Goal: Navigation & Orientation: Find specific page/section

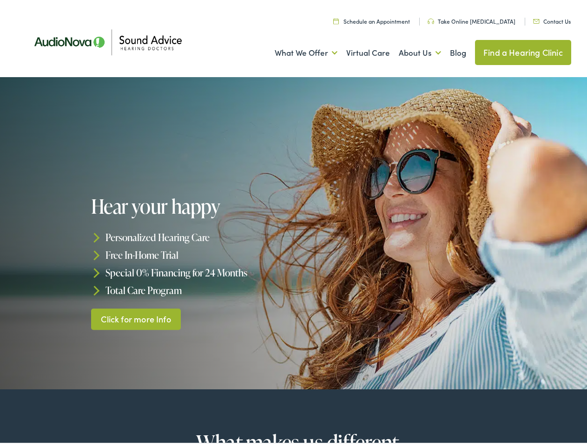
click at [293, 223] on div "Hear your happy Personalized Hearing Care Free In-Home Trial Special 0% Financi…" at bounding box center [193, 260] width 205 height 134
click at [297, 50] on link "What We Offer" at bounding box center [306, 50] width 63 height 34
click at [410, 50] on link "About Us" at bounding box center [420, 50] width 42 height 34
click at [293, 231] on li "Personalized Hearing Care" at bounding box center [193, 235] width 205 height 18
